Goal: Task Accomplishment & Management: Use online tool/utility

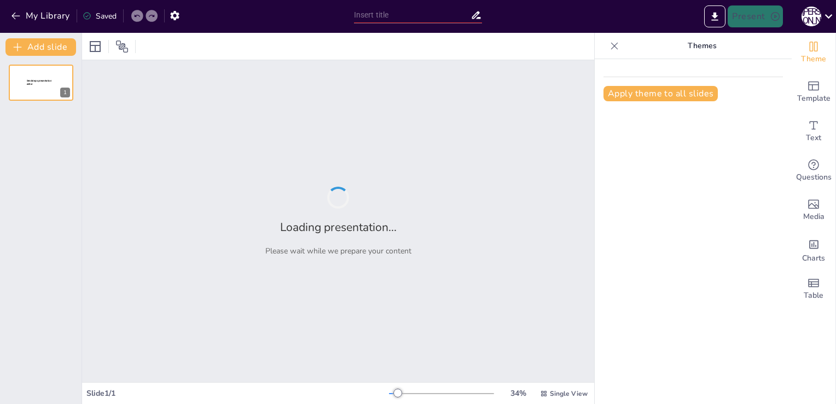
type input "Солі в хімії: Класифікація, номенклатура та властивості"
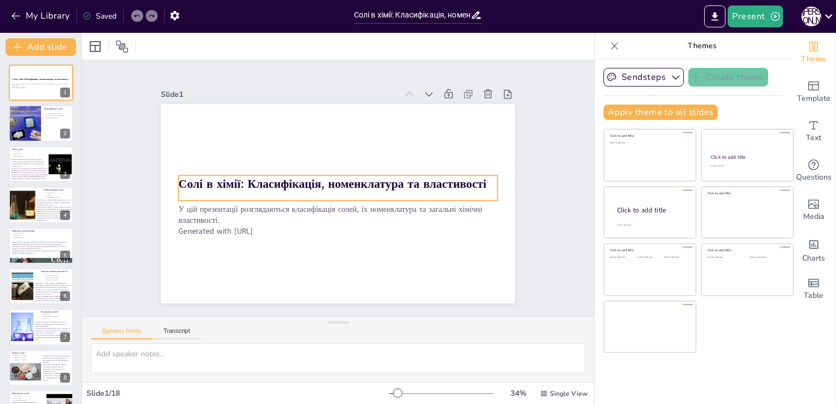
click at [185, 184] on strong "Солі в хімії: Класифікація, номенклатура та властивості" at bounding box center [334, 182] width 305 height 79
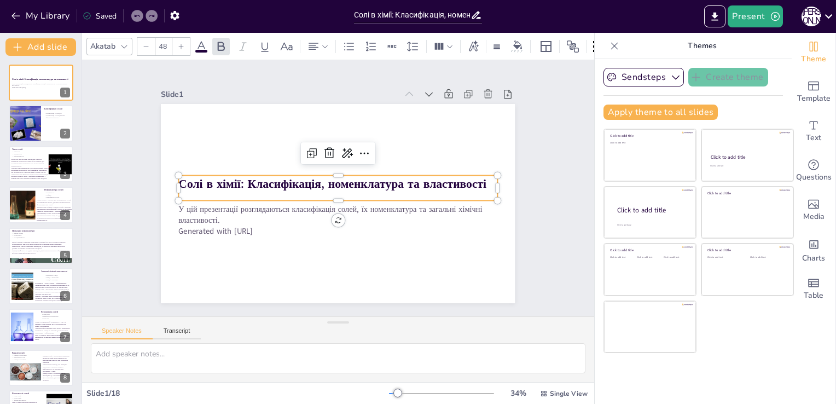
click at [189, 184] on strong "Солі в хімії: Класифікація, номенклатура та властивості" at bounding box center [343, 194] width 308 height 48
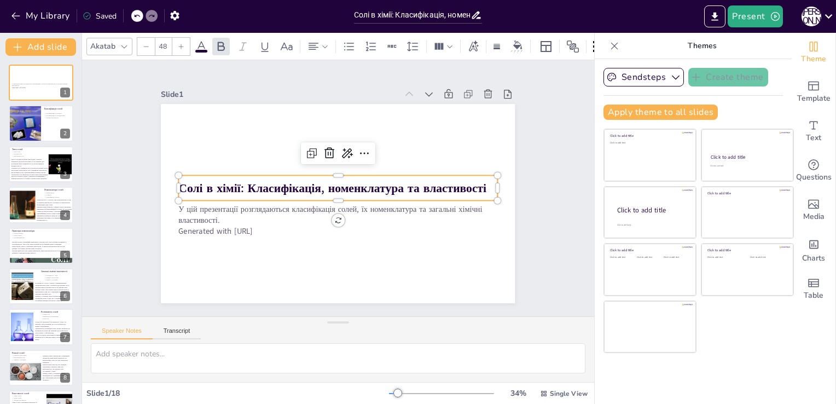
click at [244, 183] on strong "Солі в хімії: Класифікація, номенклатура та властивості" at bounding box center [341, 184] width 194 height 258
click at [188, 183] on strong "Солі в хімії: Класифікація, номенклатура та властивості" at bounding box center [333, 188] width 308 height 16
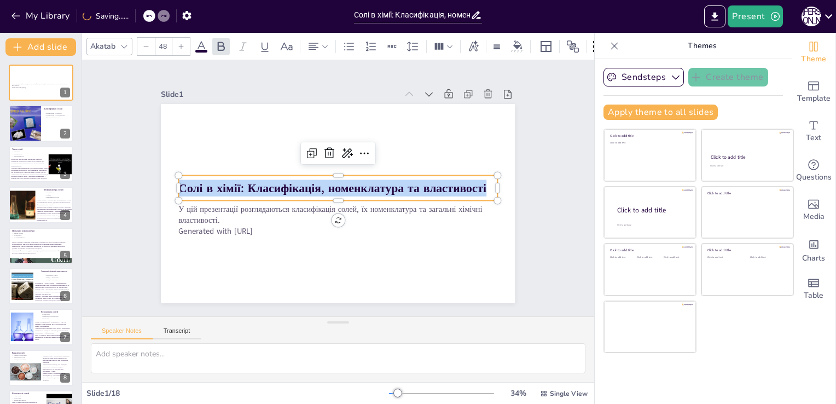
click at [257, 183] on strong "Солі в хімії: Класифікація, номенклатура та властивості" at bounding box center [340, 183] width 167 height 275
copy strong "Солі в хімії: Класифікація, номенклатура та властивості"
click at [17, 9] on button "My Library" at bounding box center [41, 15] width 66 height 17
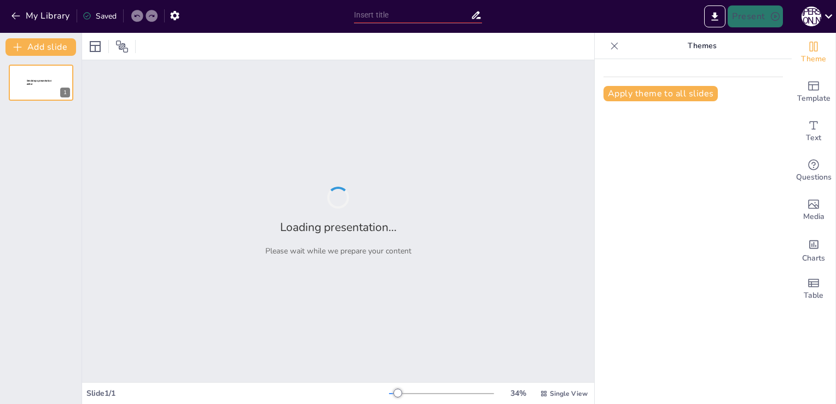
type input "Основи класифікації солей у хімії"
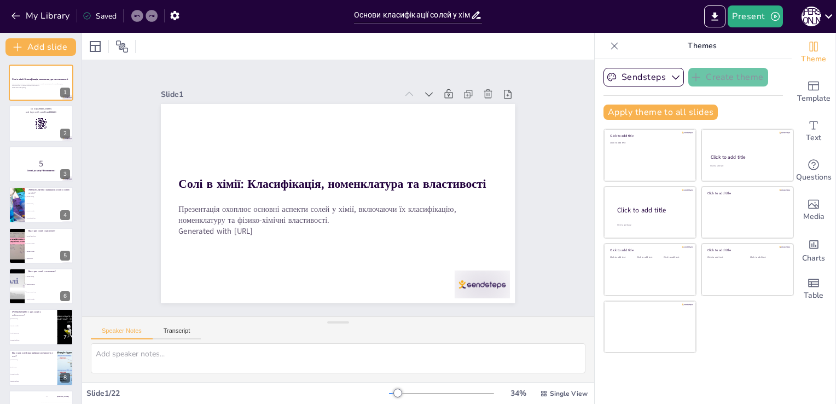
checkbox input "true"
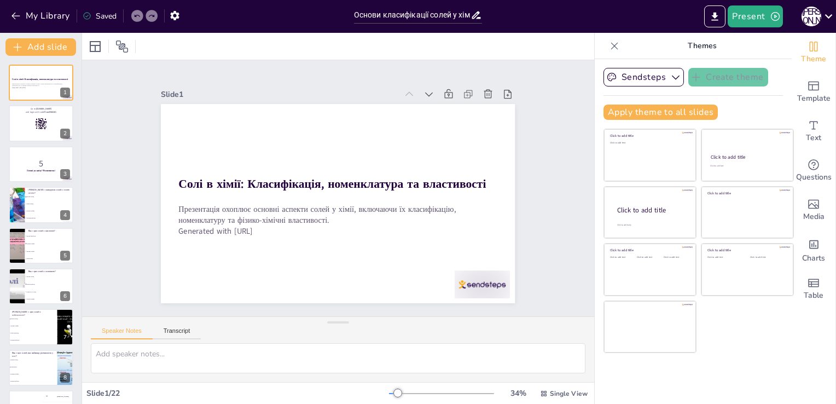
checkbox input "true"
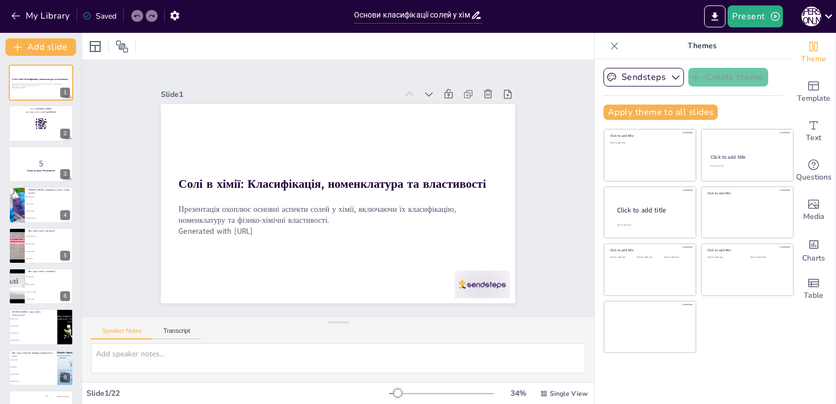
checkbox input "true"
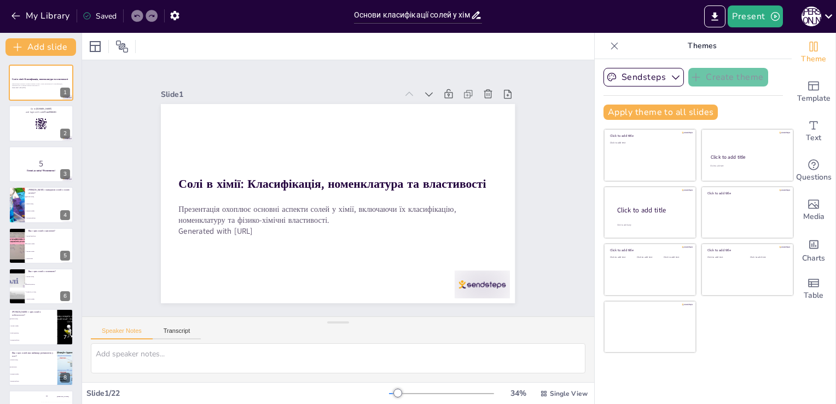
checkbox input "true"
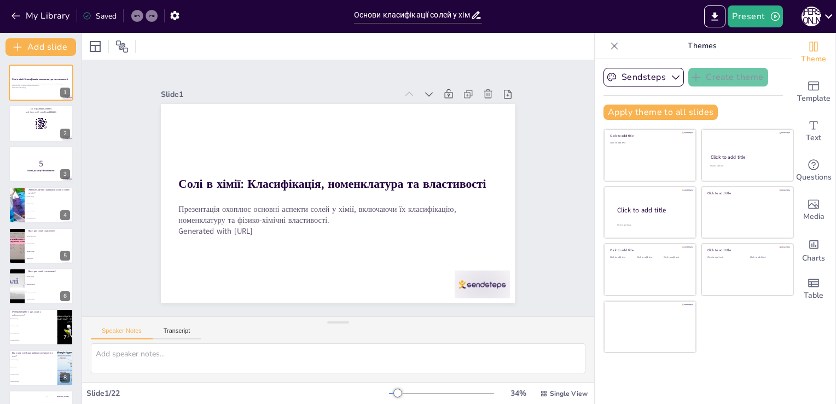
checkbox input "true"
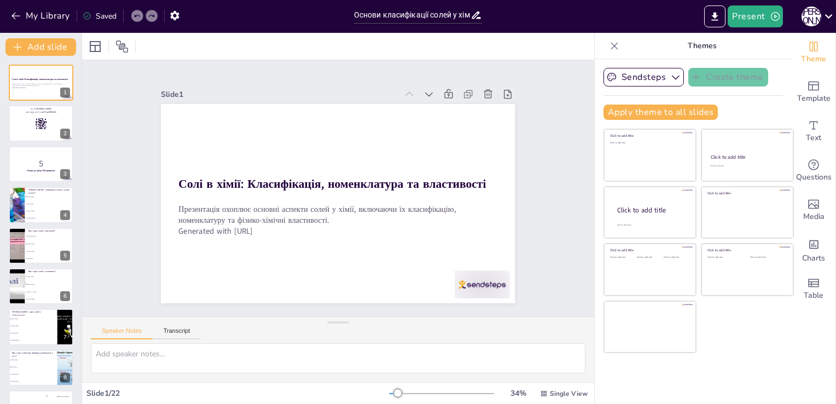
checkbox input "true"
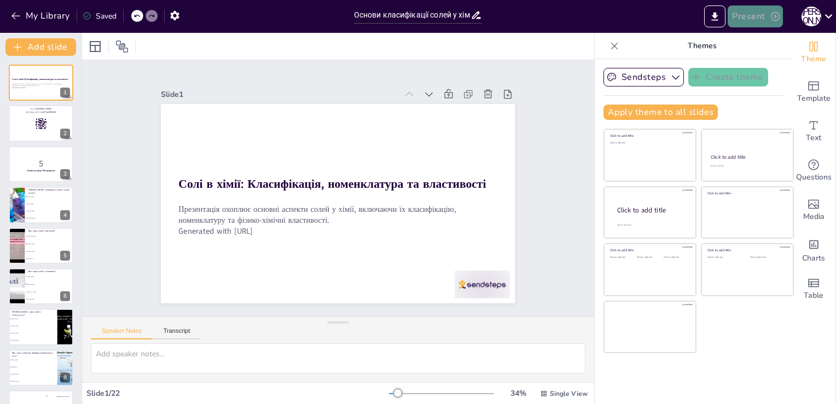
click at [746, 14] on button "Present" at bounding box center [754, 16] width 55 height 22
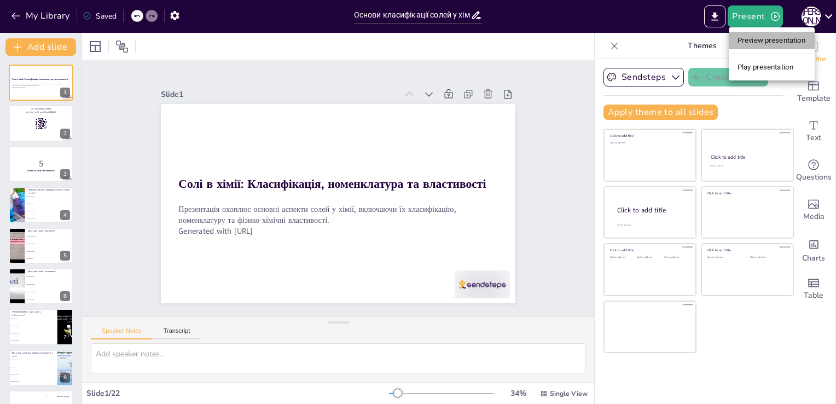
click at [759, 37] on li "Preview presentation" at bounding box center [771, 40] width 86 height 17
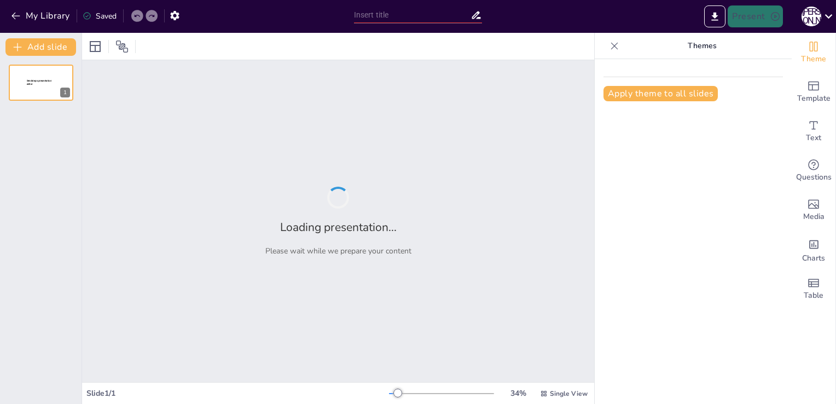
type input "Основи класифікації солей у хімії"
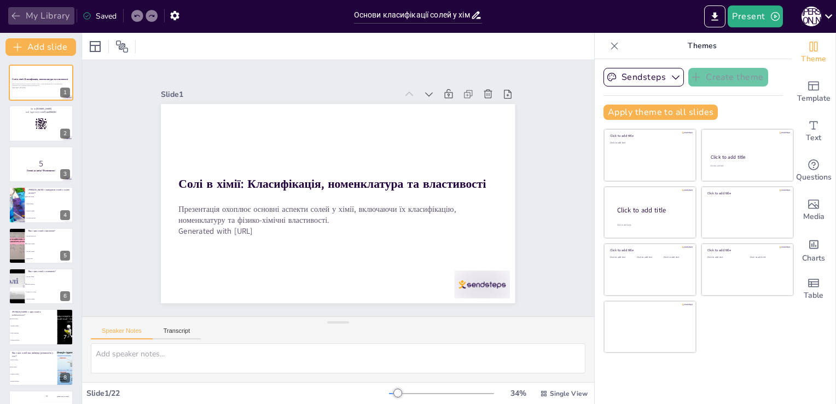
click at [15, 16] on icon "button" at bounding box center [15, 16] width 8 height 7
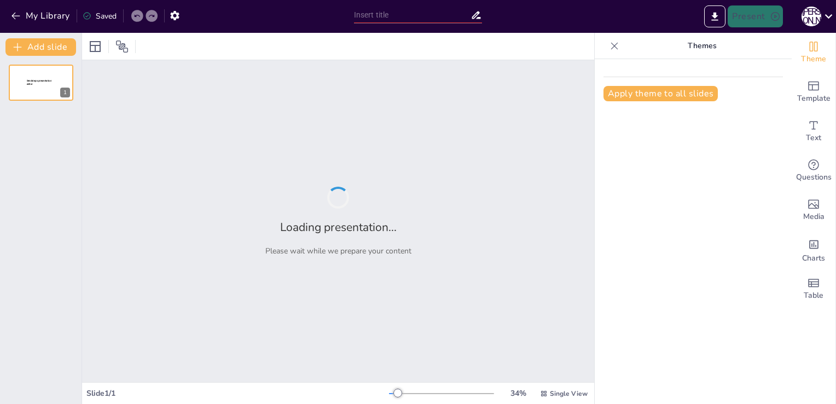
type input "Визначення рН водних розчинів солей: Використання індикаторів"
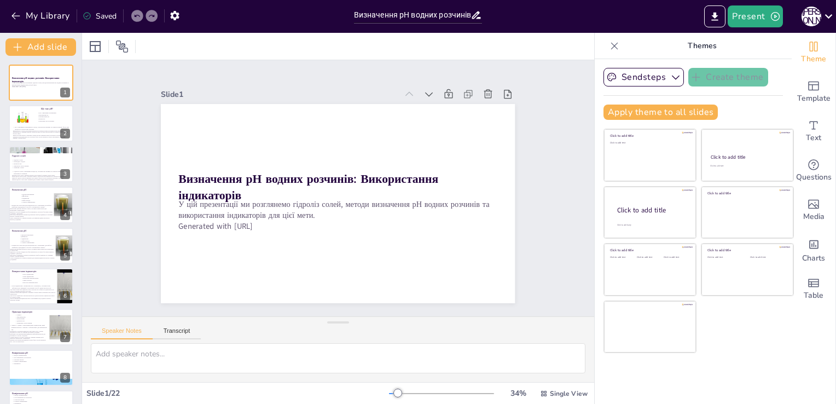
checkbox input "true"
click at [24, 15] on button "My Library" at bounding box center [41, 15] width 66 height 17
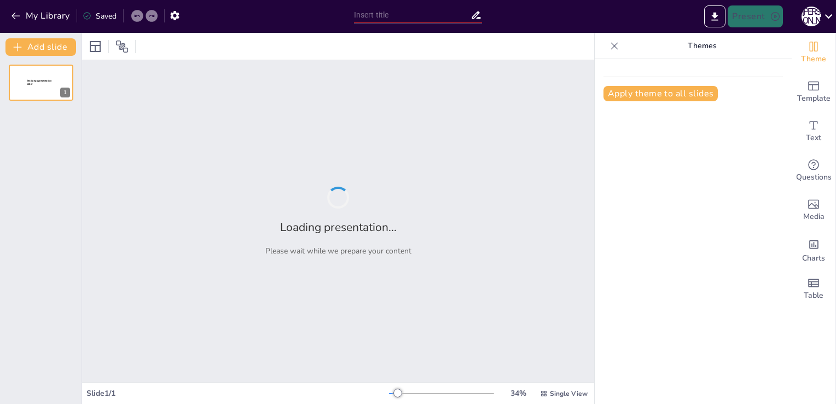
type input "Визначення рН водних розчинів солей: Використання індикаторів"
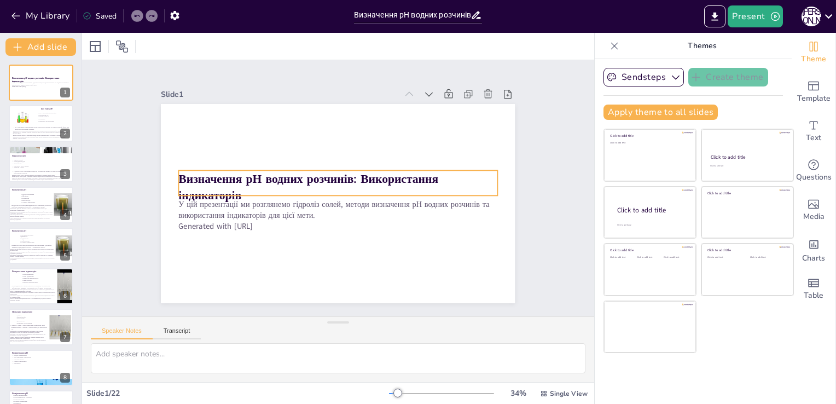
click at [244, 168] on div "Визначення рН водних розчинів: Використання індикаторів У цій презентації ми ро…" at bounding box center [387, 256] width 286 height 208
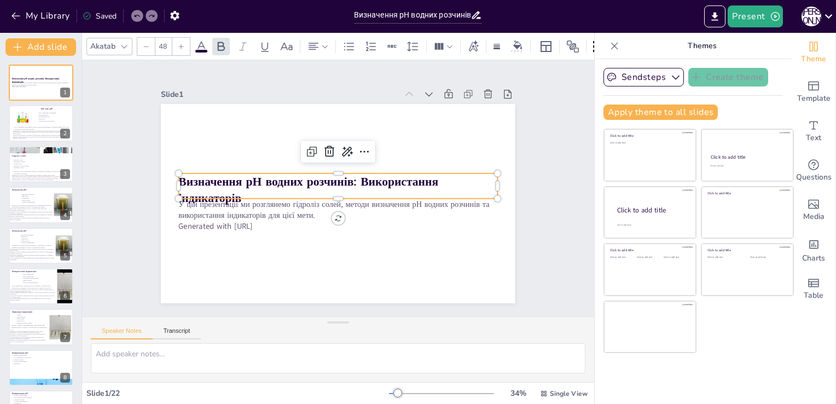
click at [257, 171] on strong "Визначення рН водних розчинів: Використання індикаторів" at bounding box center [324, 159] width 135 height 244
click at [214, 167] on div at bounding box center [323, 175] width 219 height 243
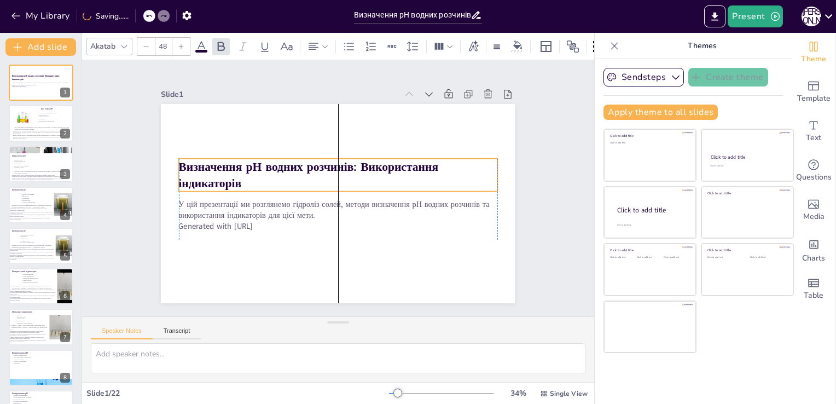
drag, startPoint x: 200, startPoint y: 173, endPoint x: 201, endPoint y: 159, distance: 14.8
click at [229, 159] on strong "Визначення рН водних розчинів: Використання індикаторів" at bounding box center [328, 151] width 198 height 203
click at [240, 168] on strong "Визначення рН водних розчинів: Використання індикаторів" at bounding box center [370, 198] width 260 height 60
click at [276, 163] on strong "Визначення рН водних розчинів: Використання індикаторів" at bounding box center [310, 214] width 69 height 261
click at [195, 163] on strong "Визначення рН водних розчинів: Використання індикаторів" at bounding box center [304, 181] width 257 height 86
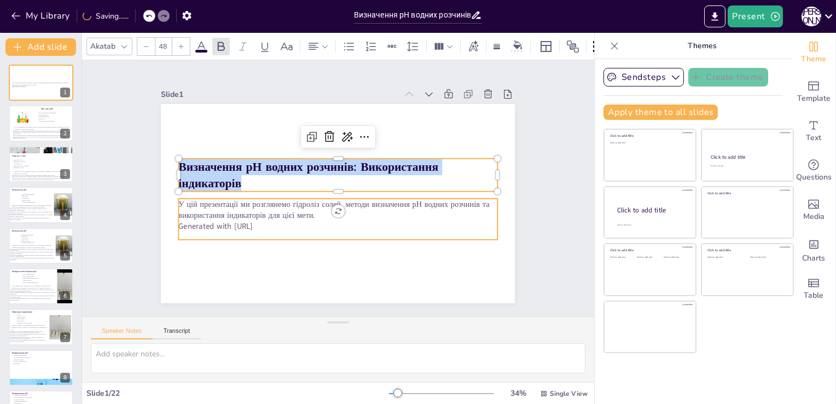
checkbox input "true"
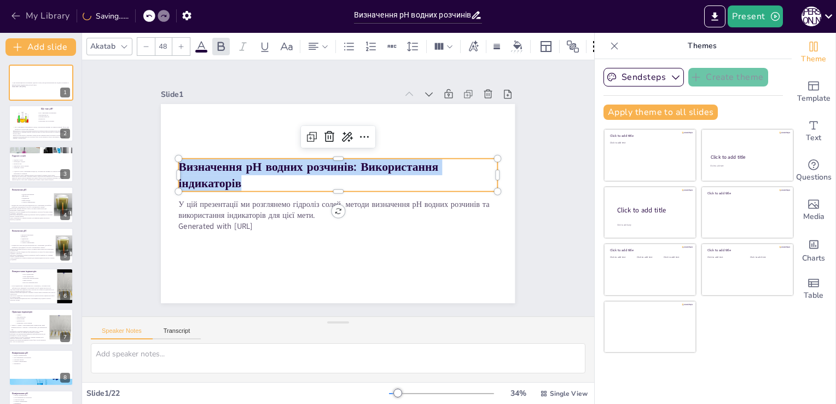
click at [15, 18] on icon "button" at bounding box center [15, 15] width 11 height 11
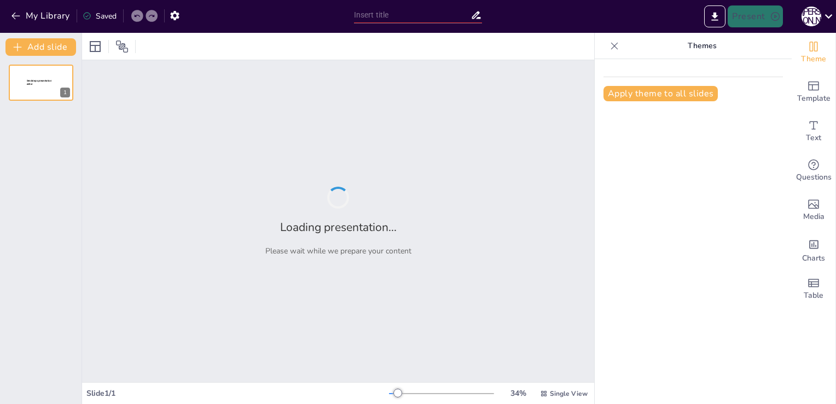
type input "Визначення рН: Основи та індикатори"
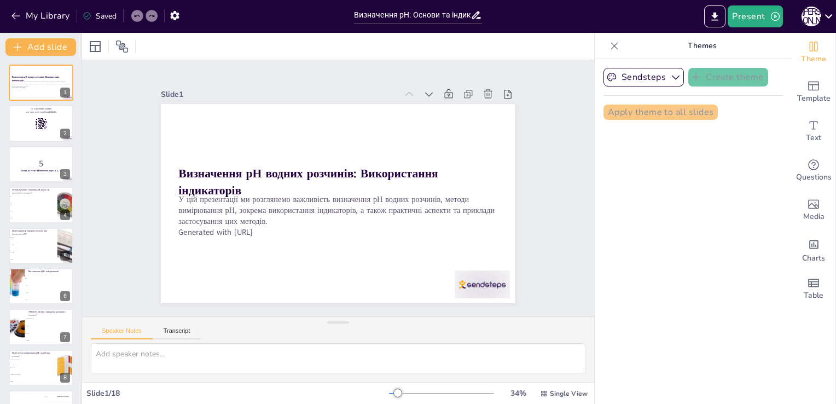
checkbox input "true"
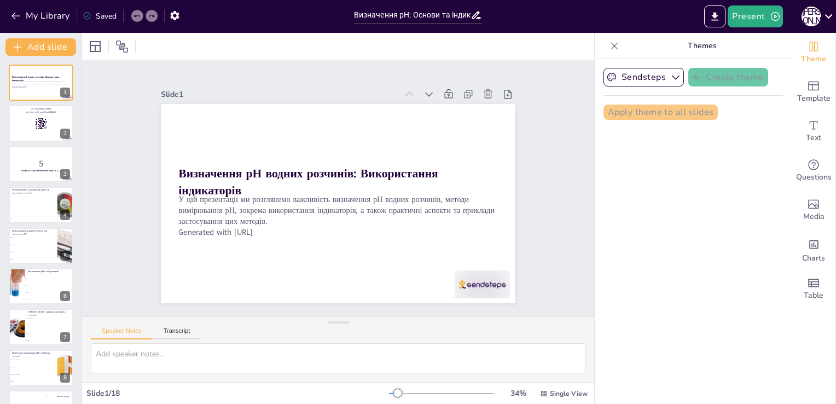
checkbox input "true"
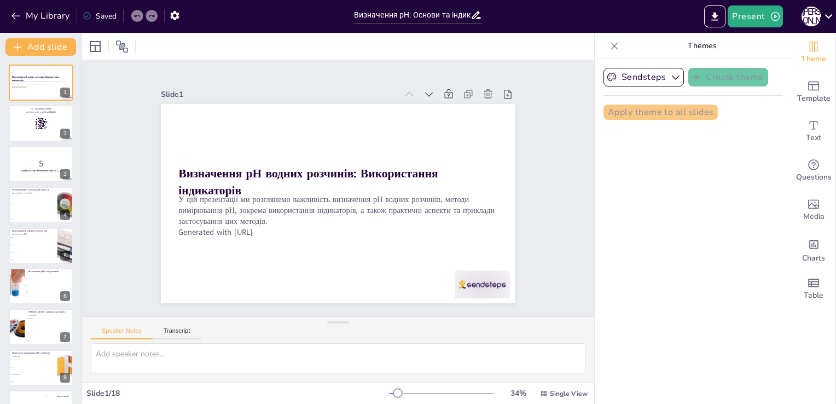
checkbox input "true"
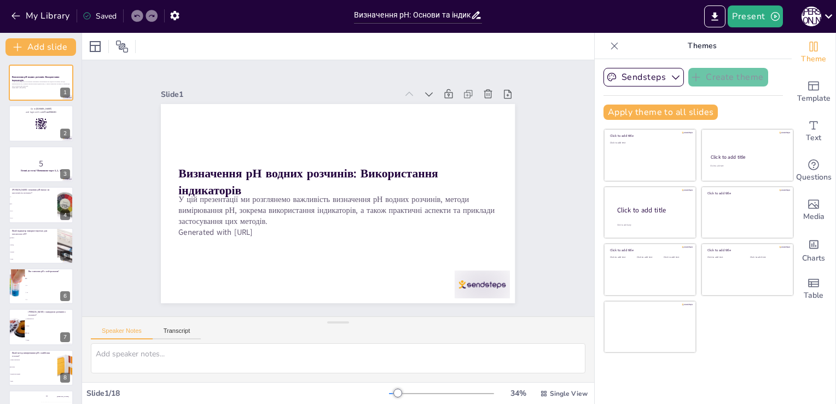
checkbox input "true"
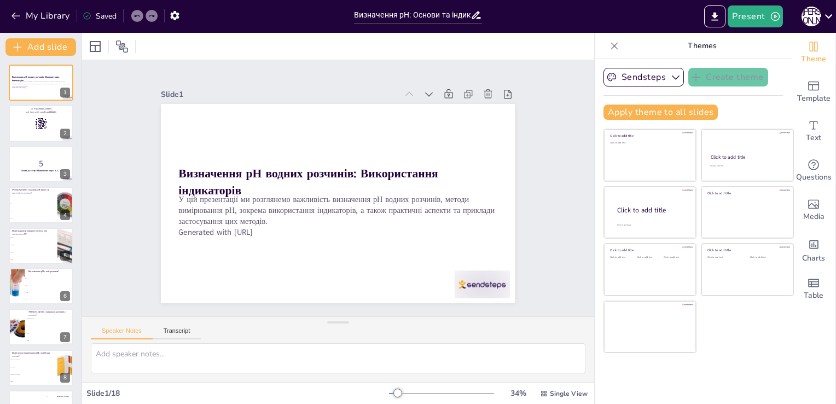
checkbox input "true"
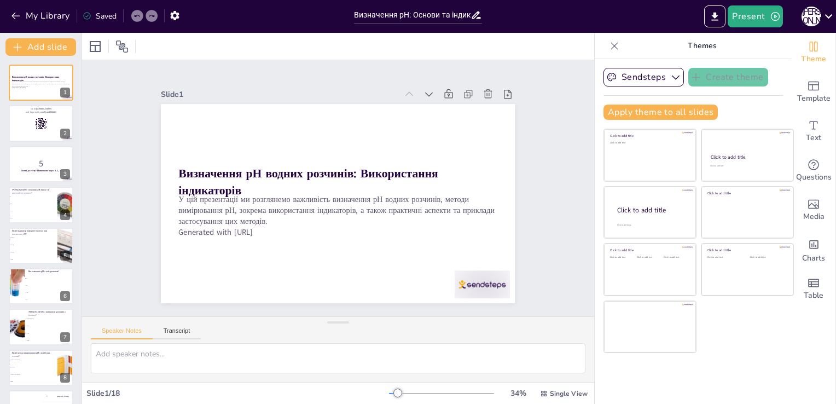
checkbox input "true"
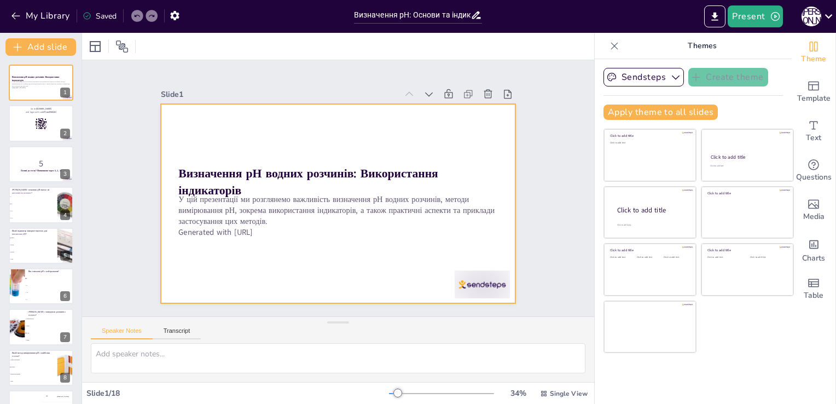
checkbox input "true"
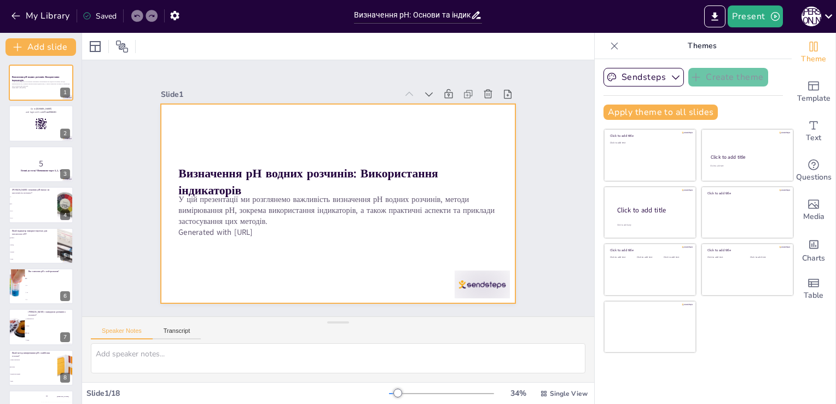
checkbox input "true"
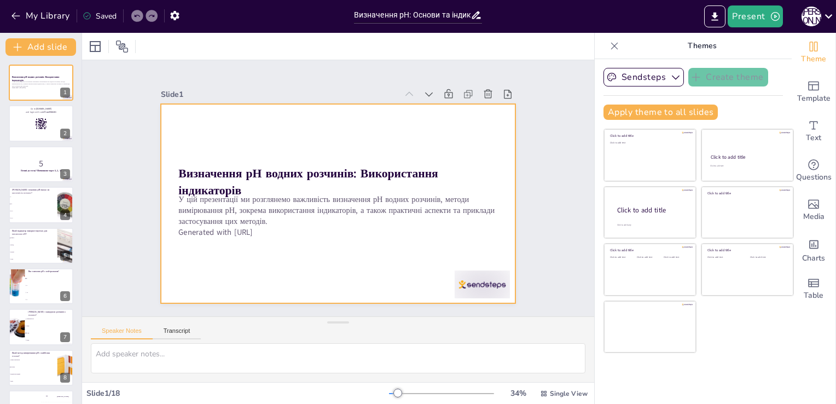
checkbox input "true"
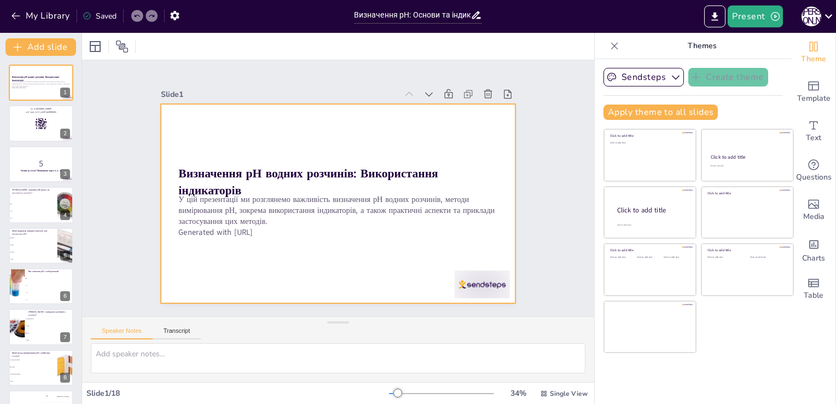
checkbox input "true"
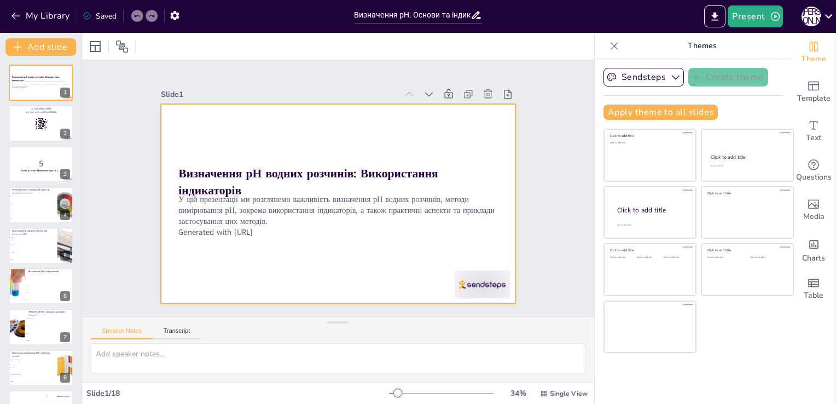
checkbox input "true"
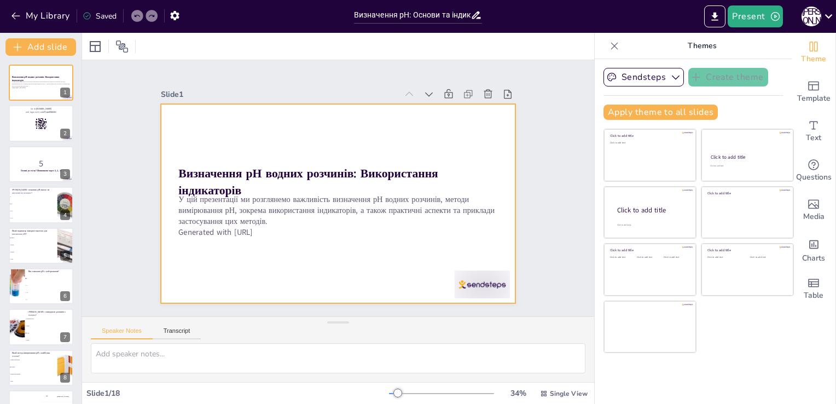
checkbox input "true"
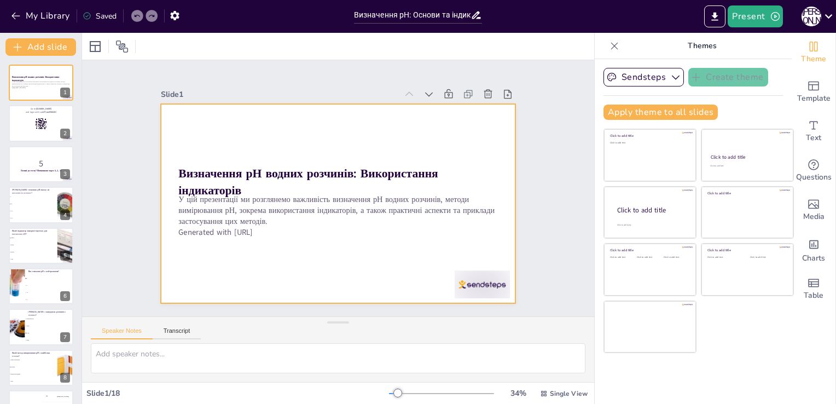
checkbox input "true"
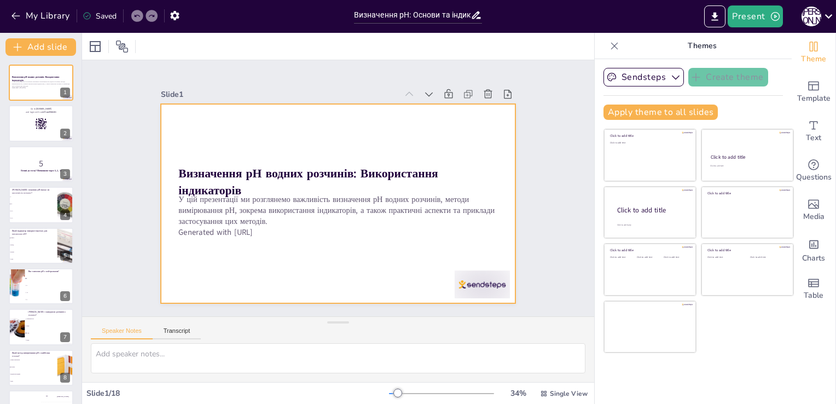
checkbox input "true"
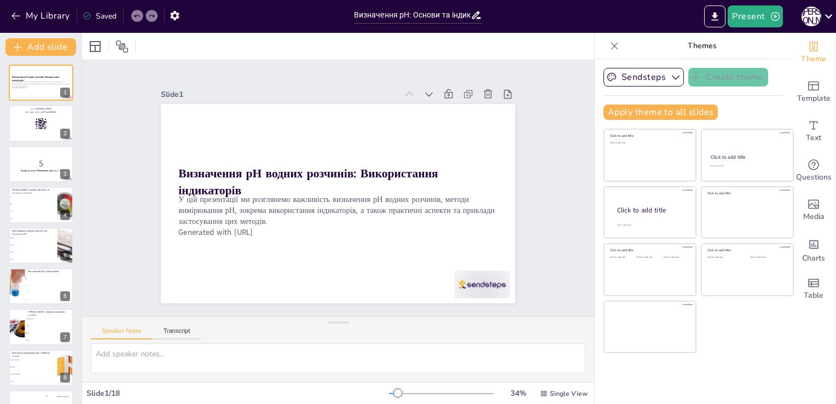
checkbox input "true"
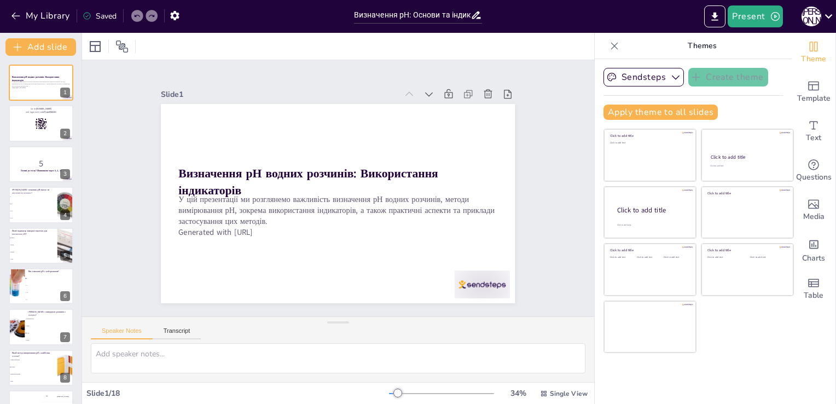
checkbox input "true"
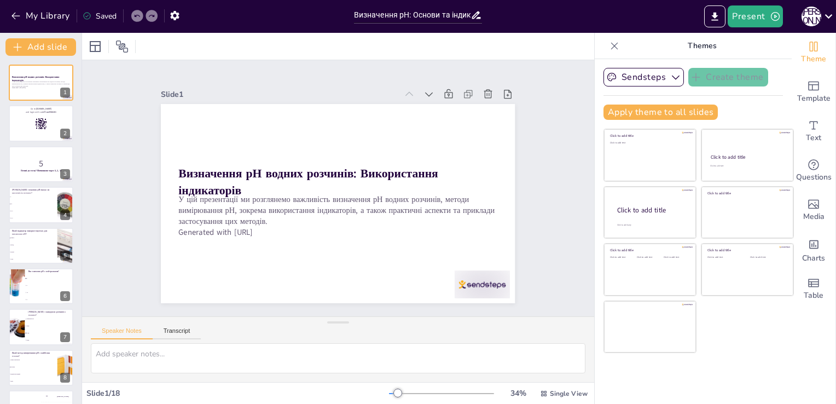
checkbox input "true"
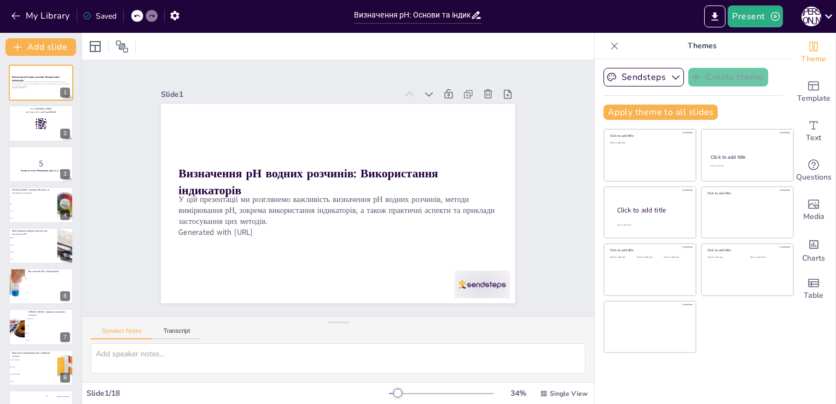
checkbox input "true"
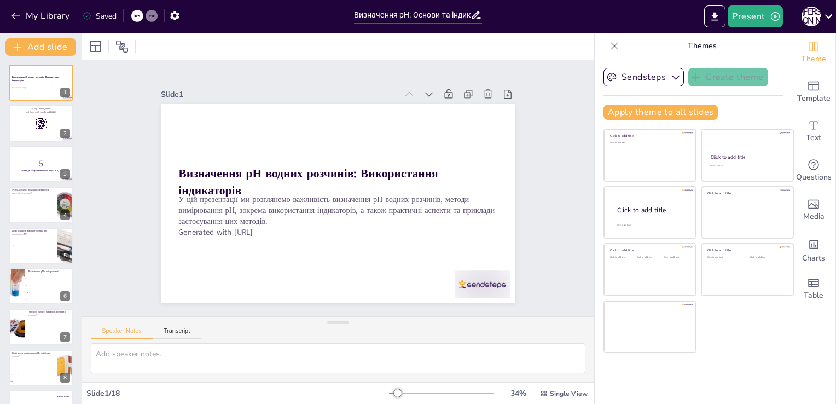
checkbox input "true"
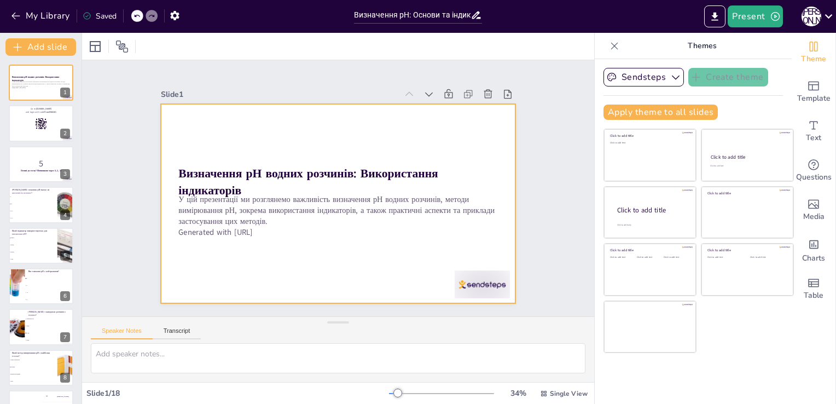
checkbox input "true"
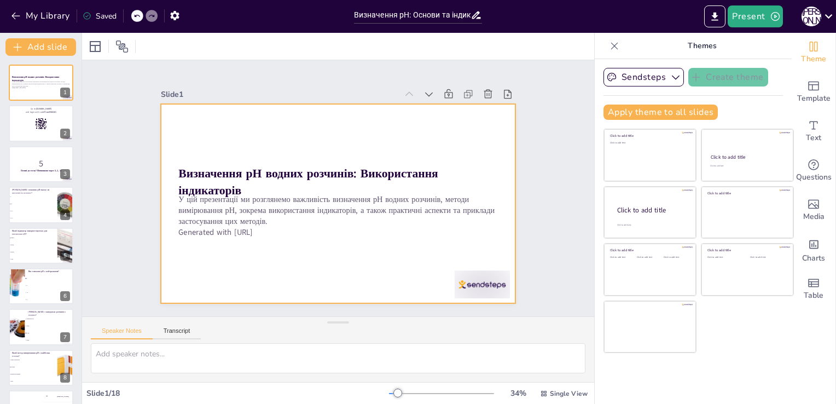
checkbox input "true"
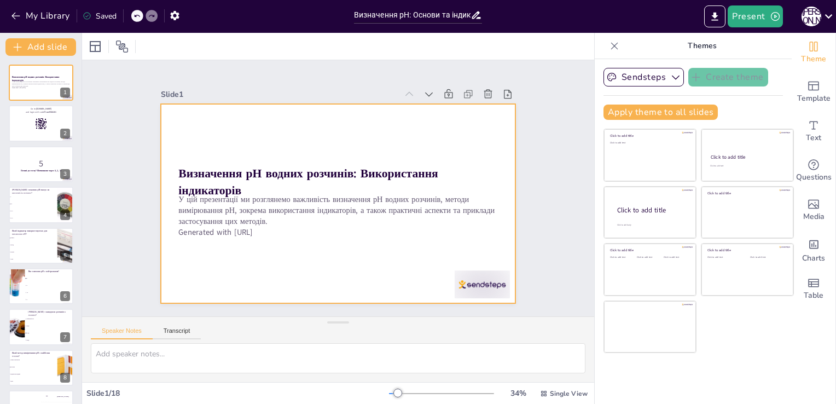
checkbox input "true"
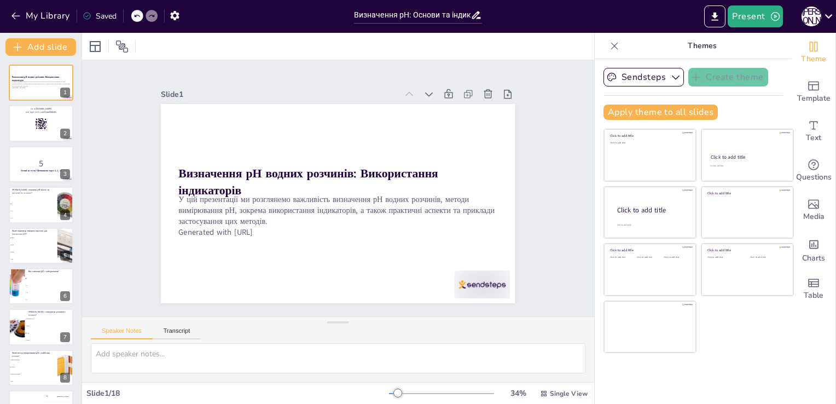
checkbox input "true"
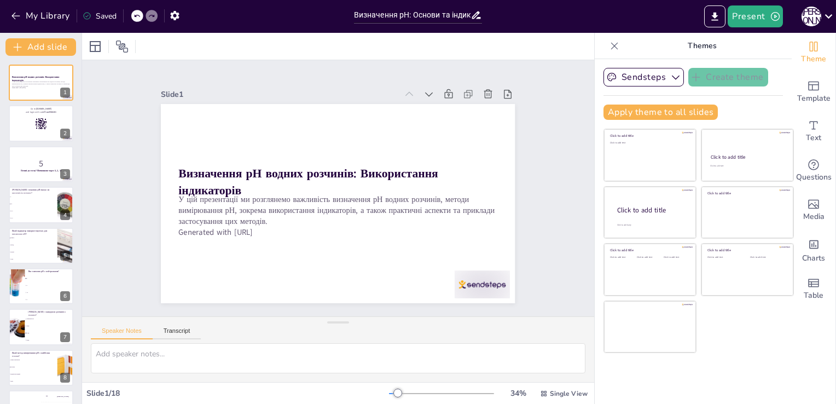
checkbox input "true"
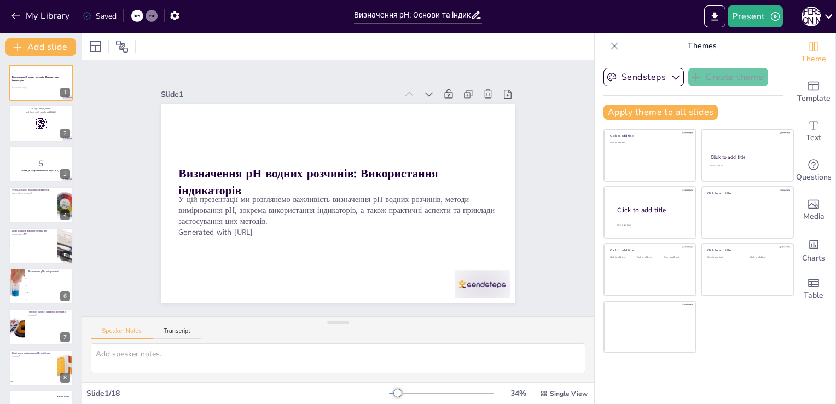
checkbox input "true"
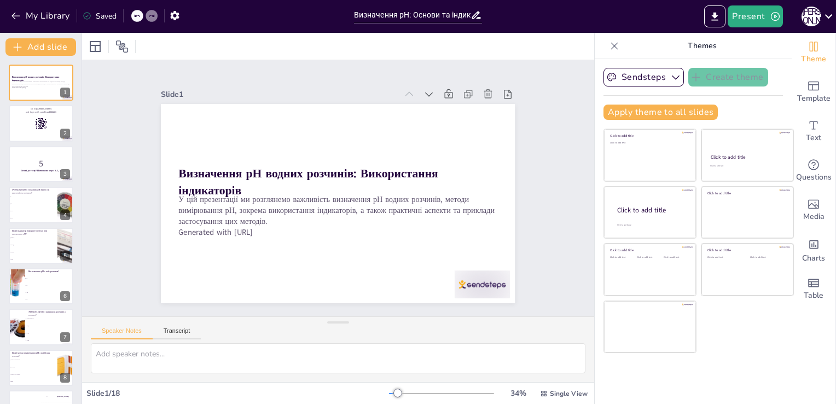
checkbox input "true"
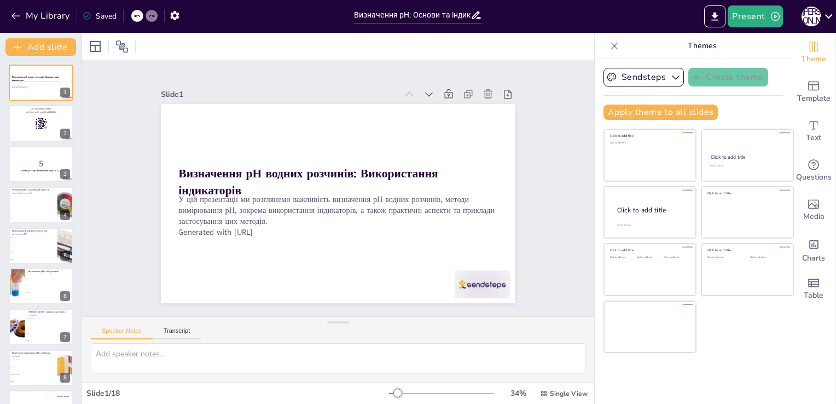
checkbox input "true"
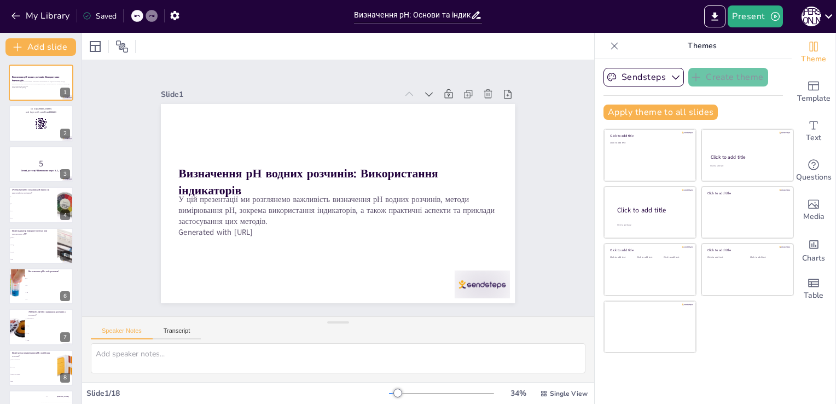
checkbox input "true"
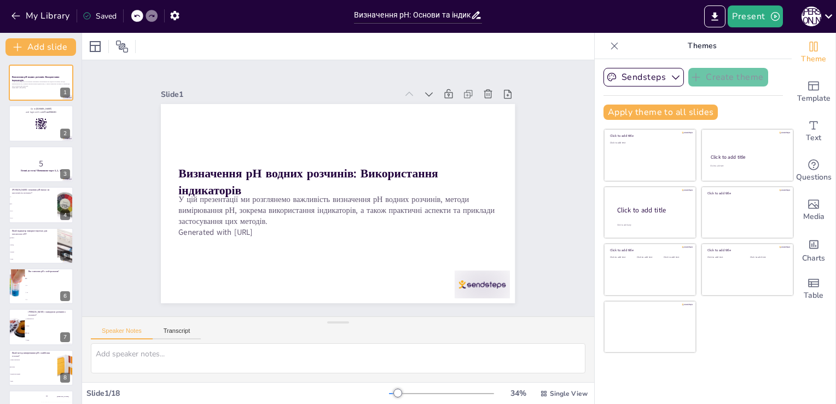
checkbox input "true"
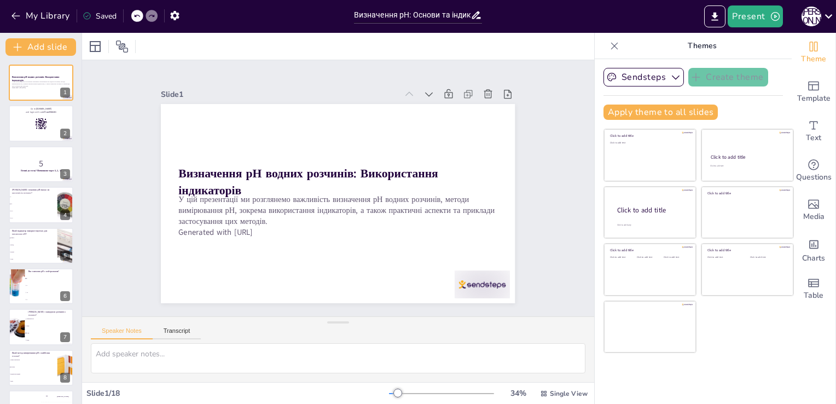
checkbox input "true"
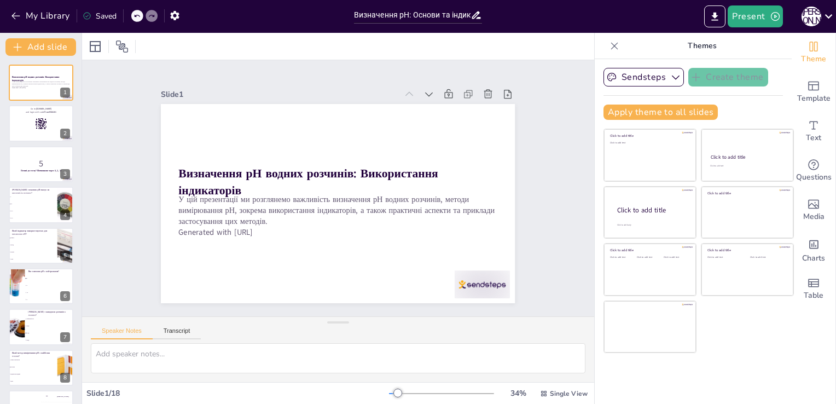
checkbox input "true"
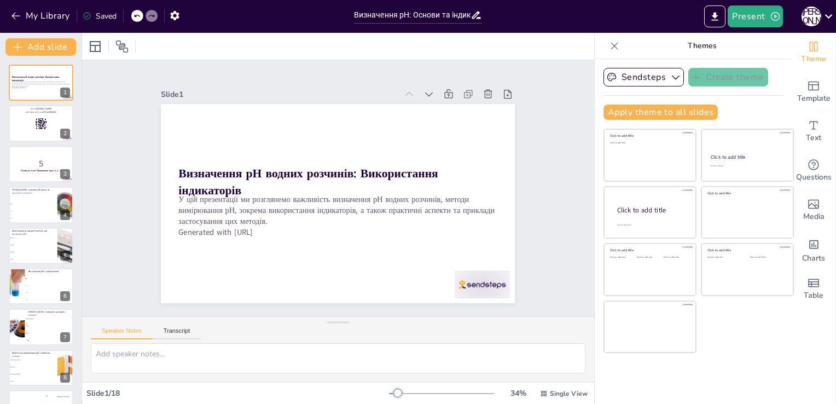
checkbox input "true"
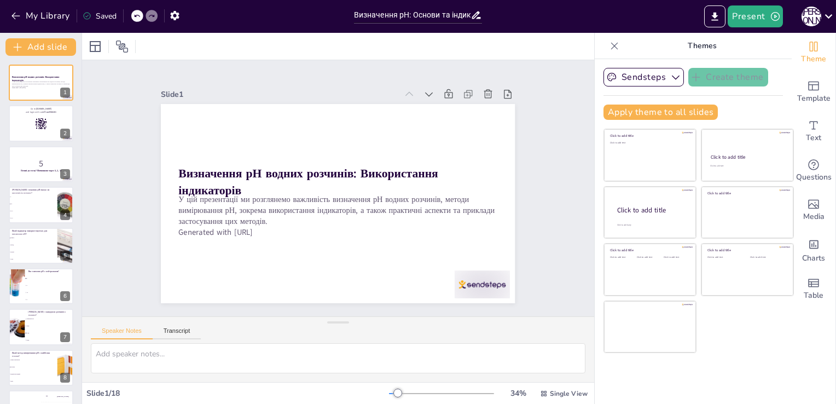
checkbox input "true"
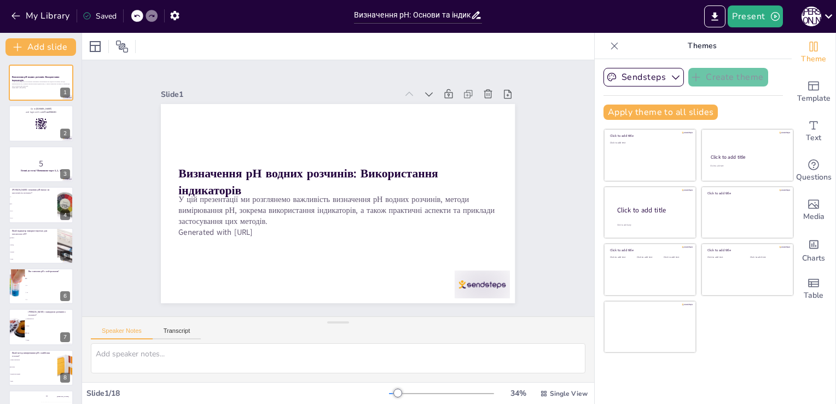
checkbox input "true"
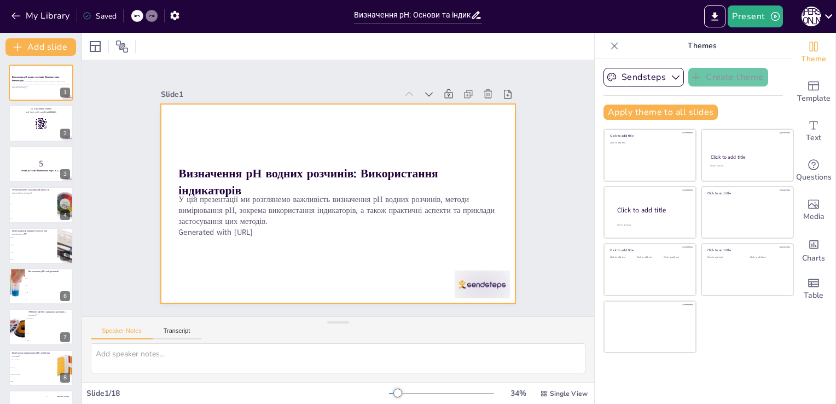
checkbox input "true"
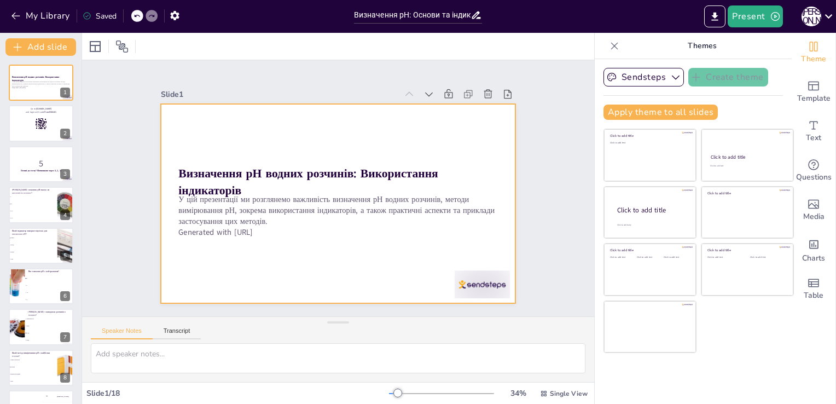
checkbox input "true"
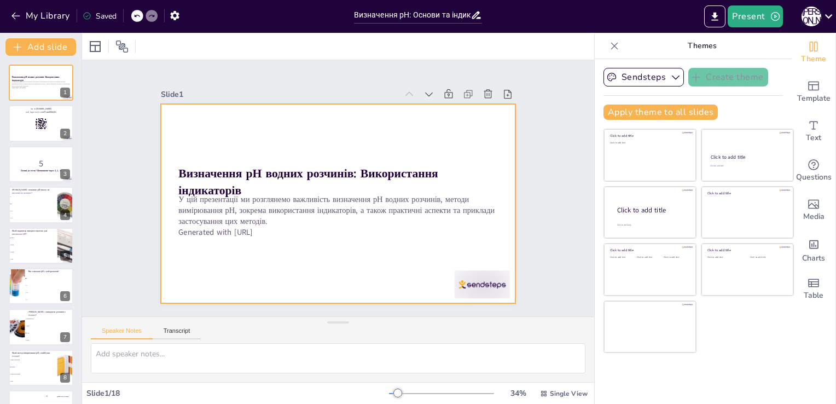
checkbox input "true"
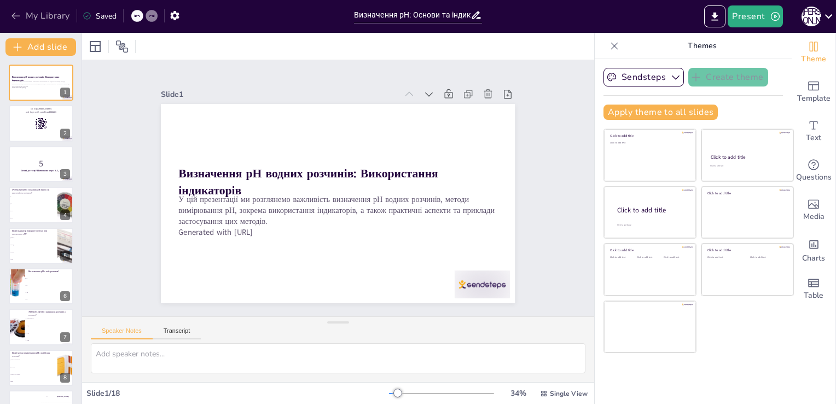
click at [25, 9] on button "My Library" at bounding box center [41, 15] width 66 height 17
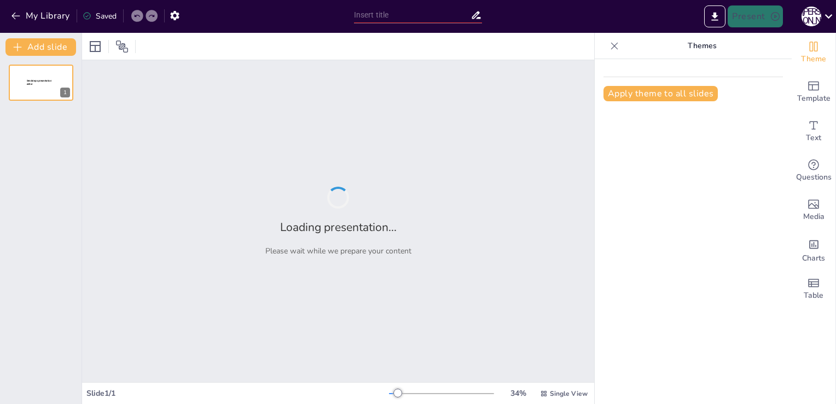
type input "Визначення рН водних розчинів солей: Використання індикаторів"
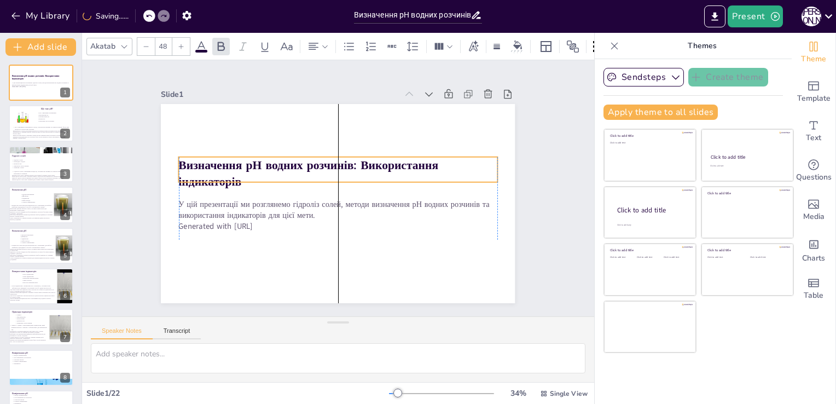
drag, startPoint x: 308, startPoint y: 183, endPoint x: 310, endPoint y: 166, distance: 16.5
click at [310, 166] on strong "Визначення рН водних розчинів: Використання індикаторів" at bounding box center [352, 225] width 229 height 166
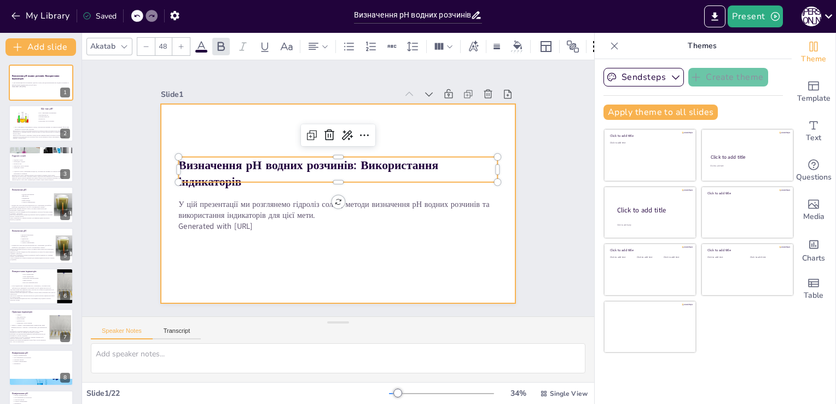
click at [418, 121] on div at bounding box center [350, 179] width 369 height 403
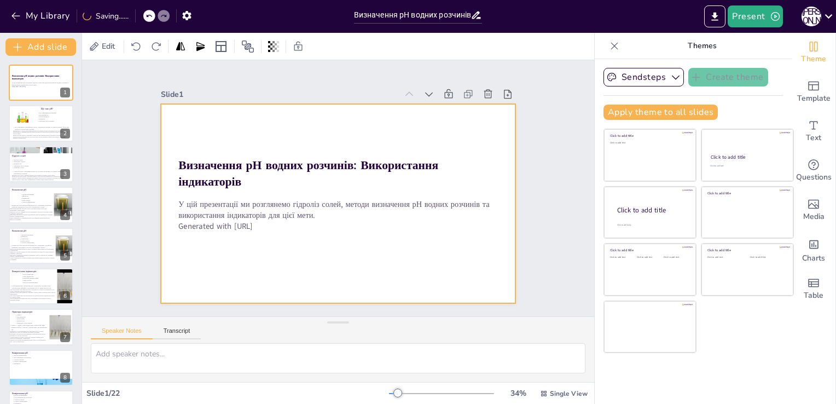
checkbox input "true"
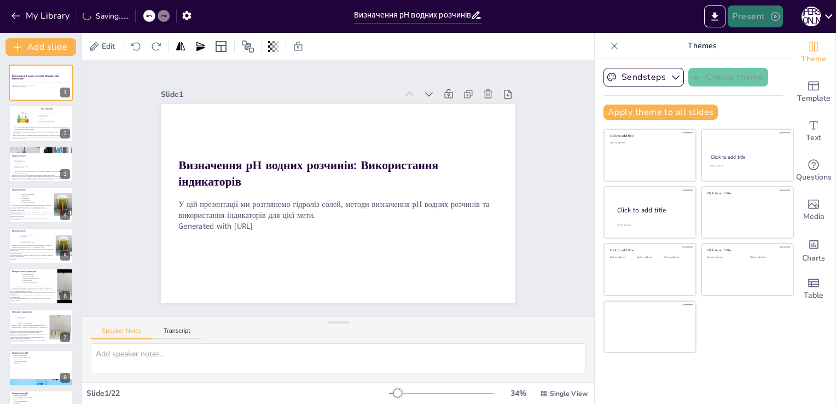
click at [739, 16] on button "Present" at bounding box center [754, 16] width 55 height 22
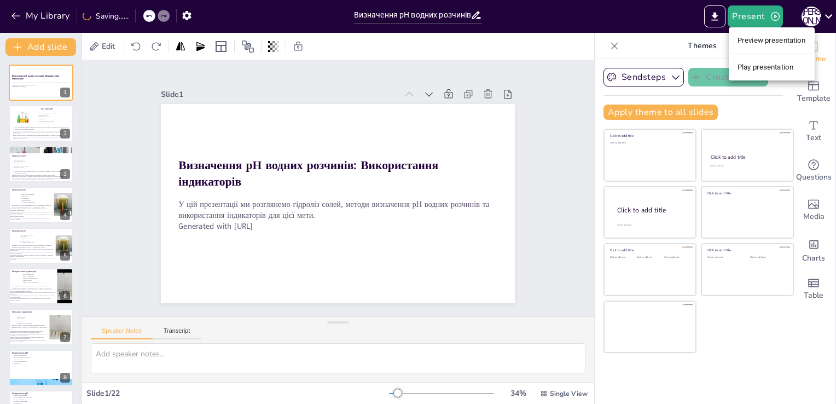
click at [757, 40] on li "Preview presentation" at bounding box center [771, 40] width 86 height 17
